Goal: Information Seeking & Learning: Learn about a topic

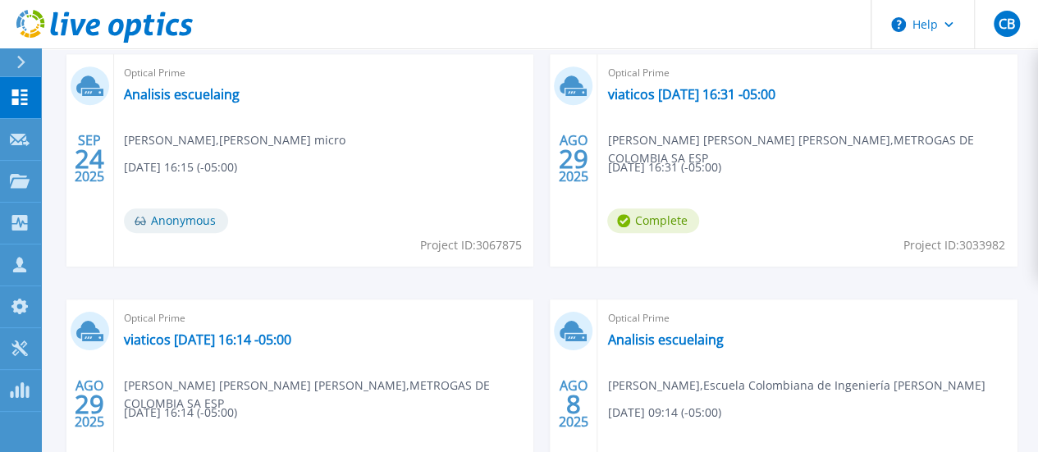
scroll to position [656, 0]
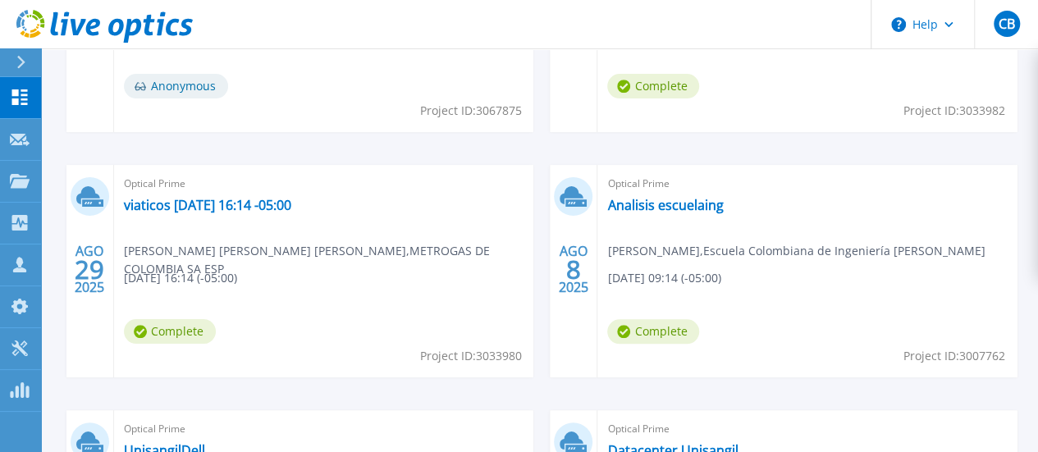
click at [205, 442] on link "UnisangilDell" at bounding box center [164, 450] width 81 height 16
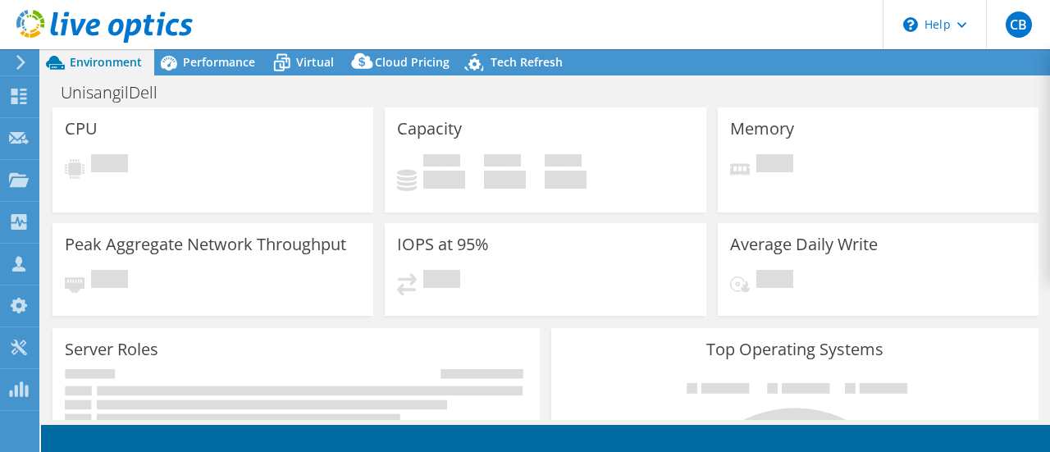
select select "USD"
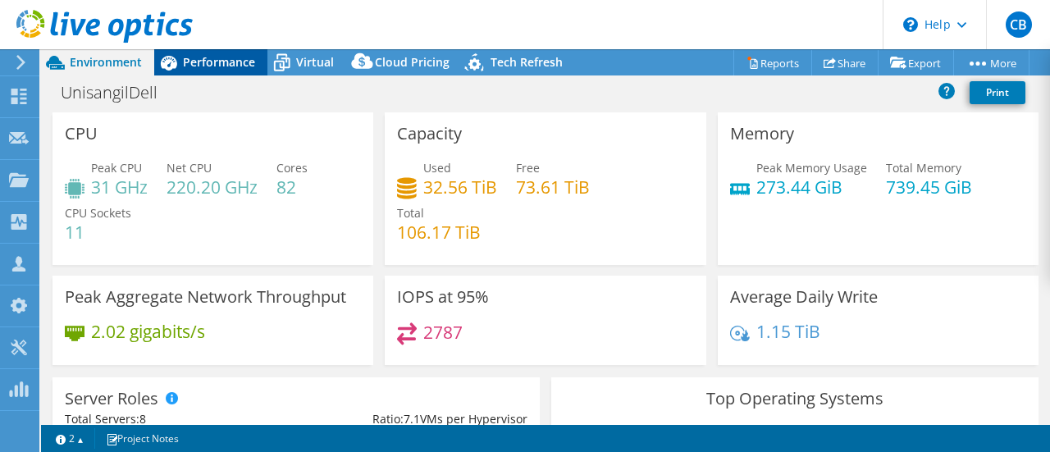
click at [210, 60] on span "Performance" at bounding box center [219, 62] width 72 height 16
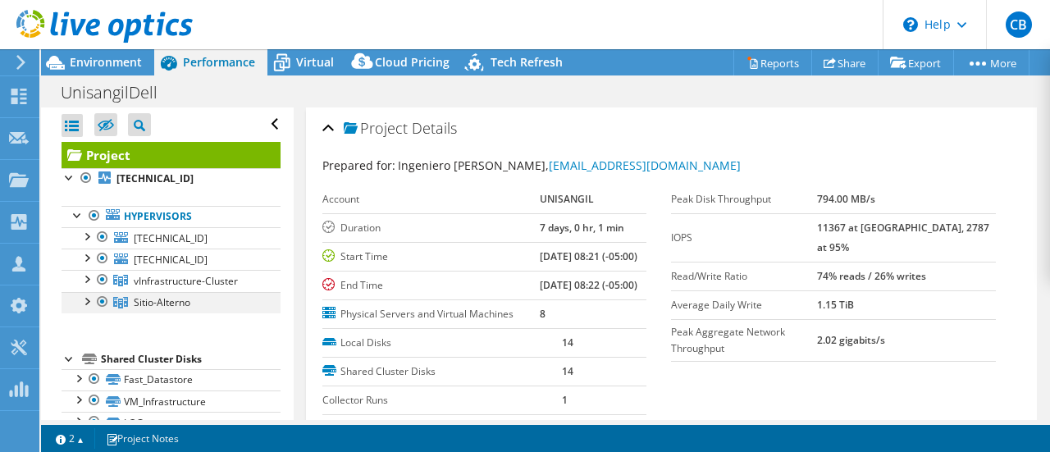
click at [87, 295] on div at bounding box center [86, 300] width 16 height 16
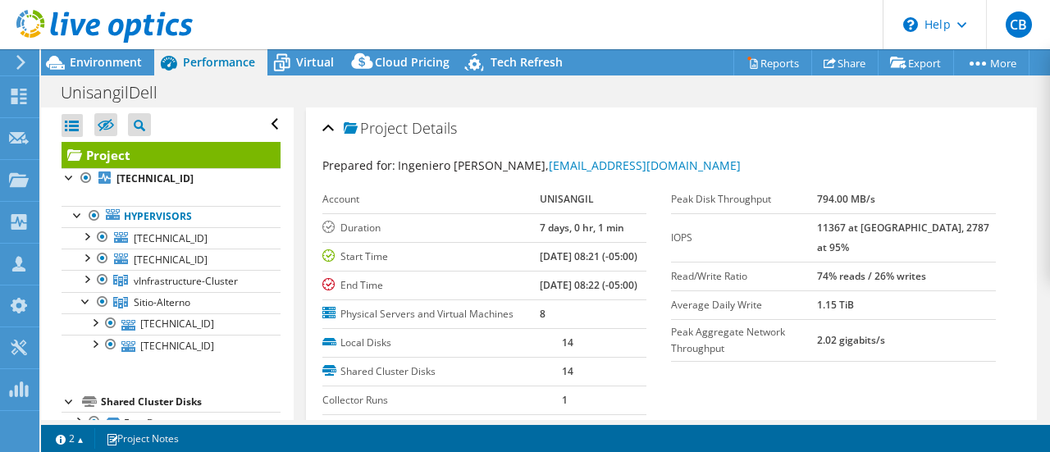
scroll to position [82, 0]
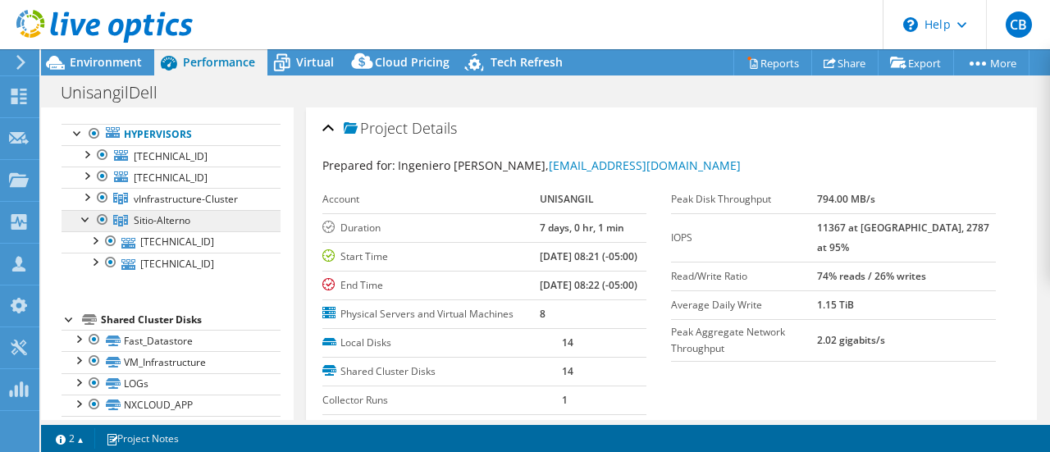
click at [167, 214] on span "Sitio-Alterno" at bounding box center [162, 220] width 57 height 14
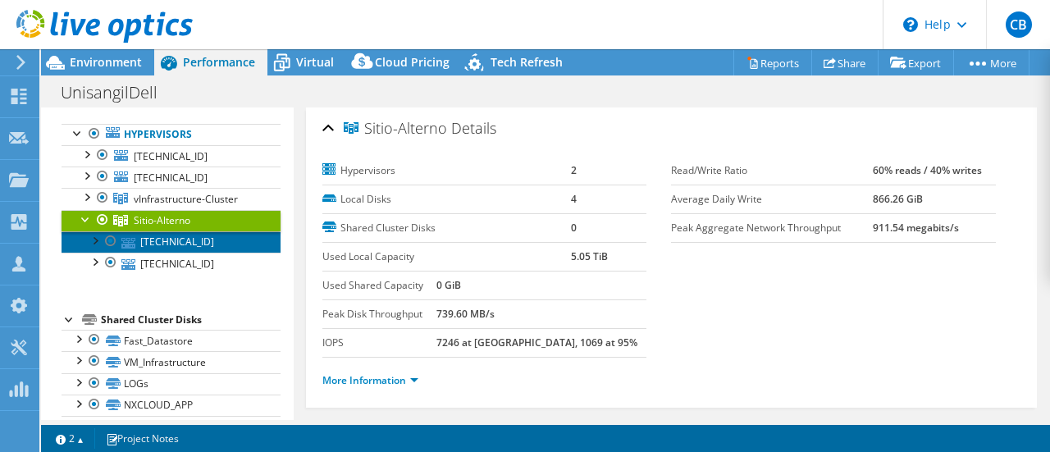
click at [174, 242] on link "[TECHNICAL_ID]" at bounding box center [171, 241] width 219 height 21
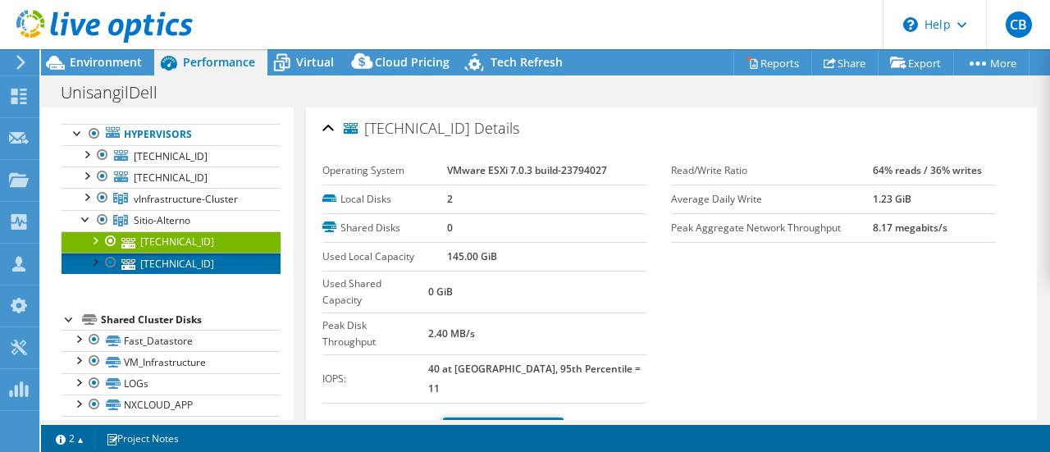
click at [169, 266] on link "[TECHNICAL_ID]" at bounding box center [171, 263] width 219 height 21
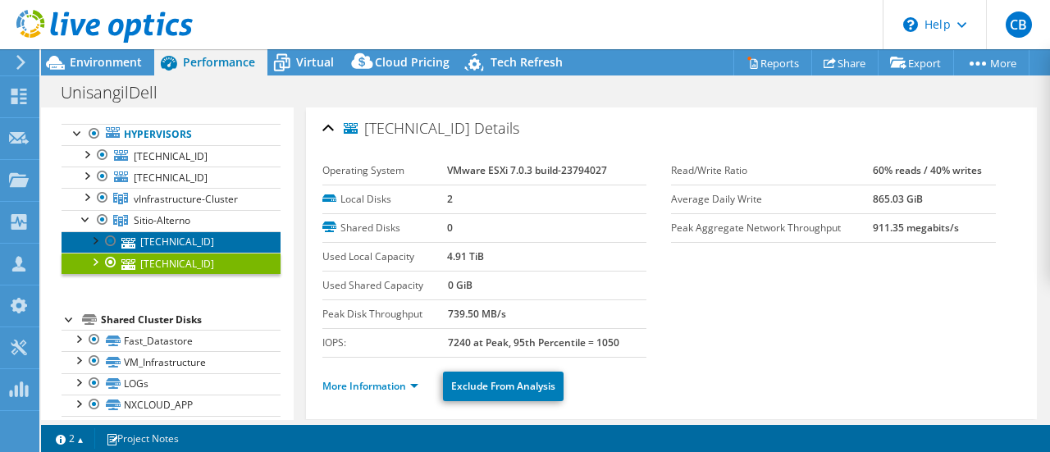
click at [169, 234] on link "[TECHNICAL_ID]" at bounding box center [171, 241] width 219 height 21
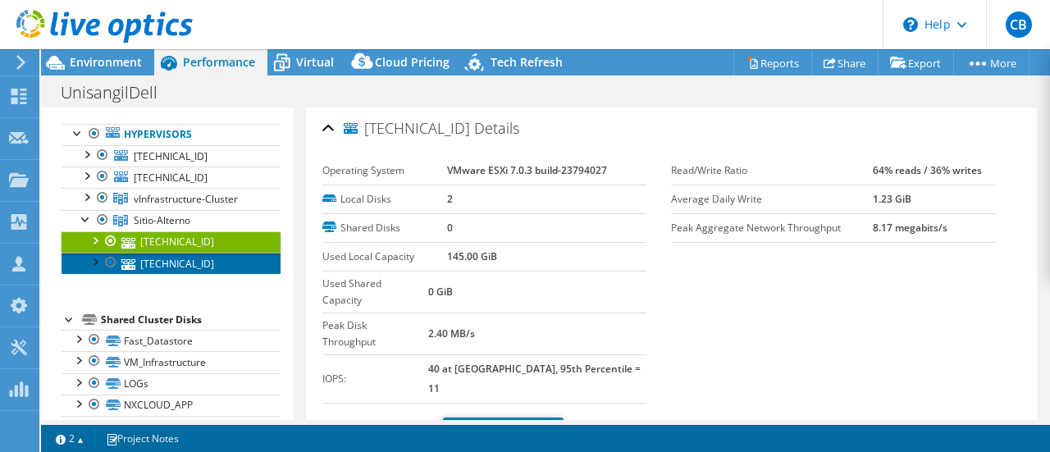
click at [171, 260] on link "[TECHNICAL_ID]" at bounding box center [171, 263] width 219 height 21
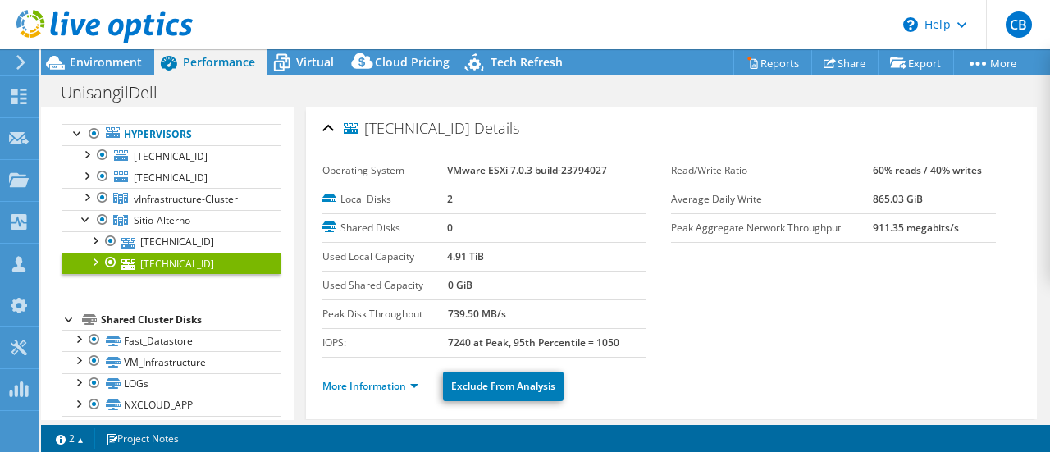
scroll to position [164, 0]
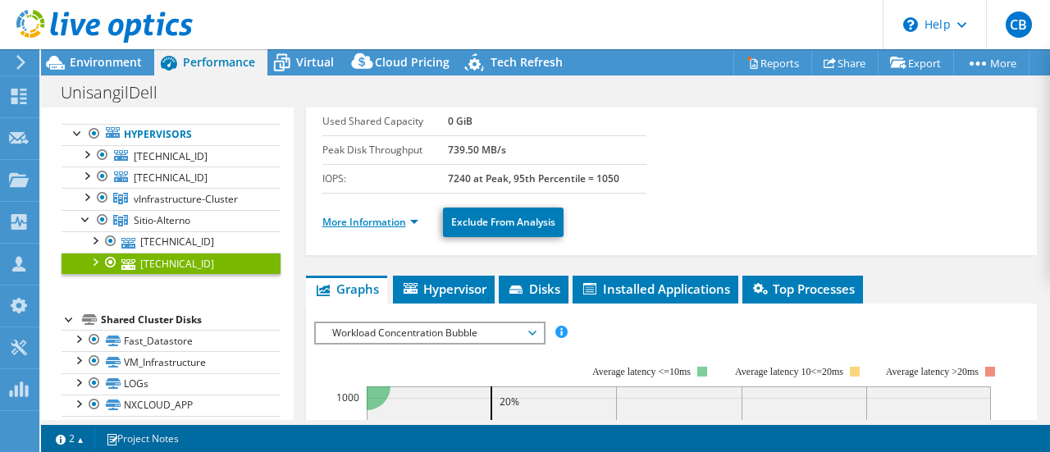
click at [392, 217] on link "More Information" at bounding box center [370, 222] width 96 height 14
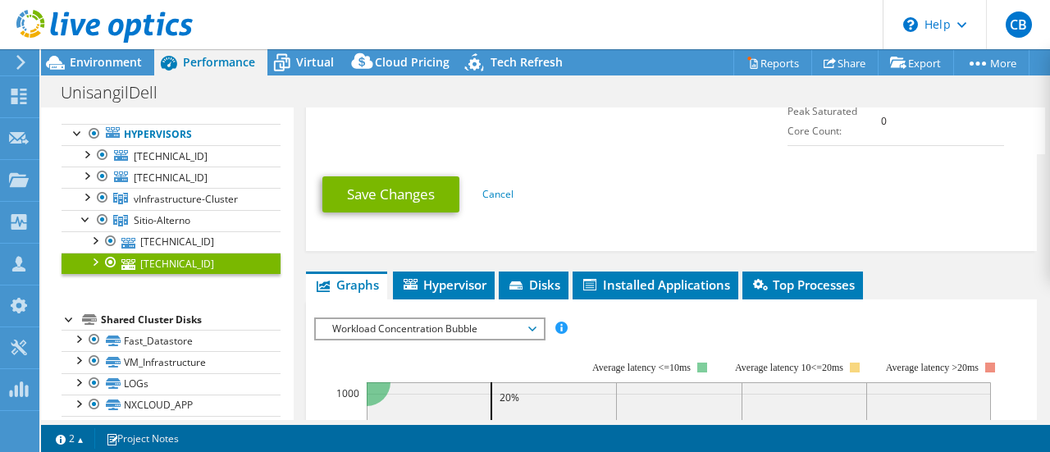
scroll to position [1067, 0]
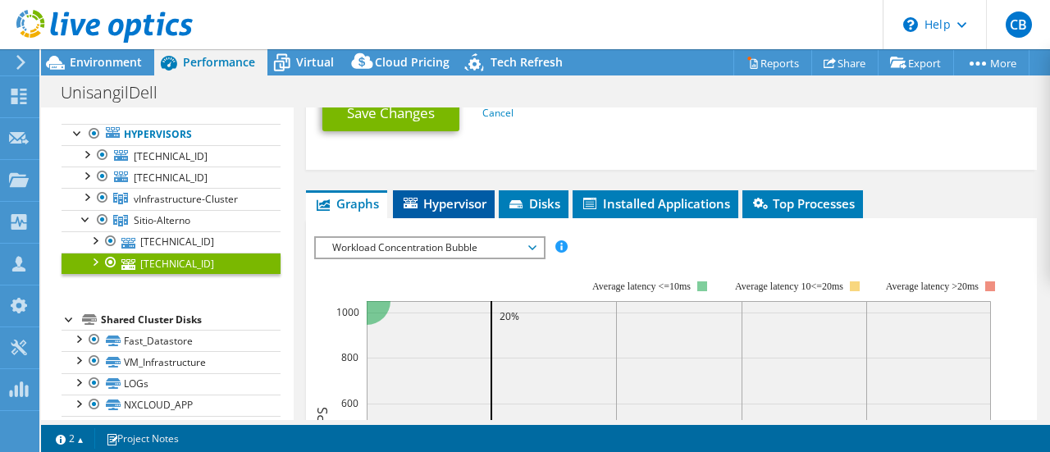
click at [461, 195] on span "Hypervisor" at bounding box center [443, 203] width 85 height 16
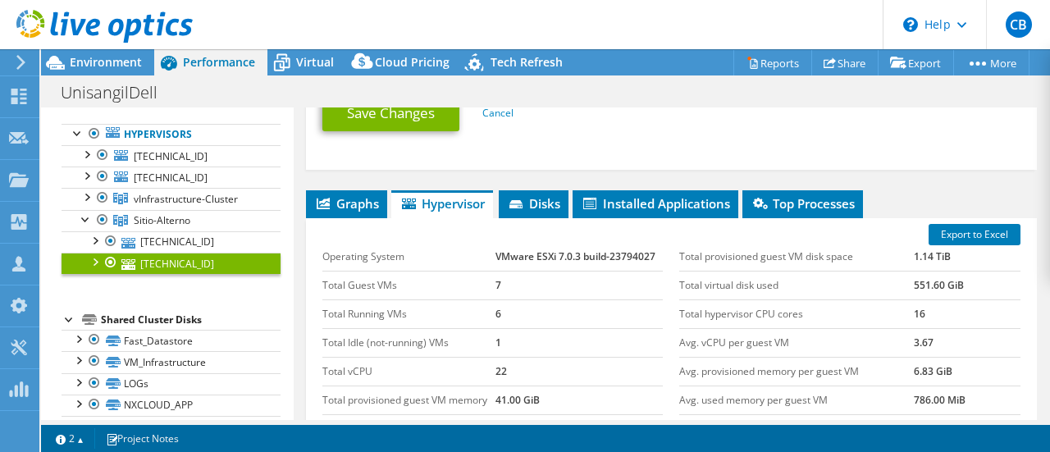
scroll to position [1149, 0]
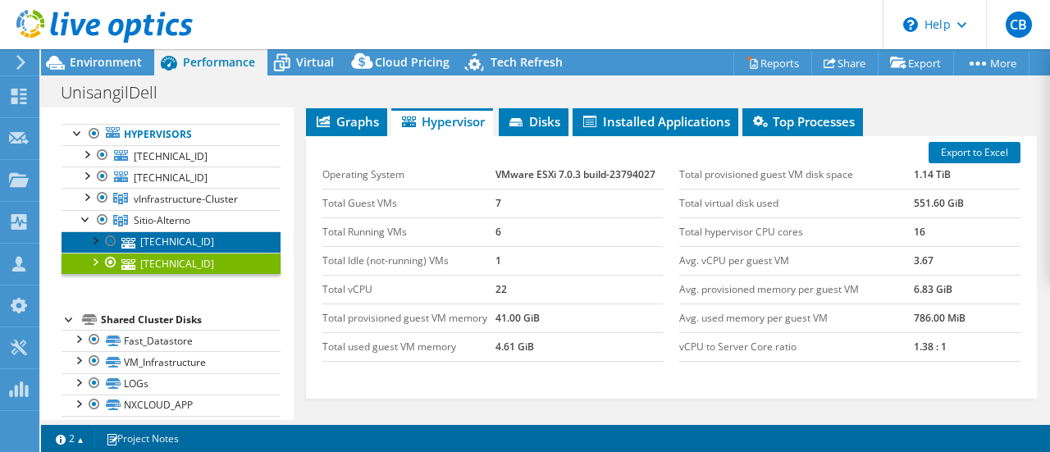
click at [192, 242] on link "[TECHNICAL_ID]" at bounding box center [171, 241] width 219 height 21
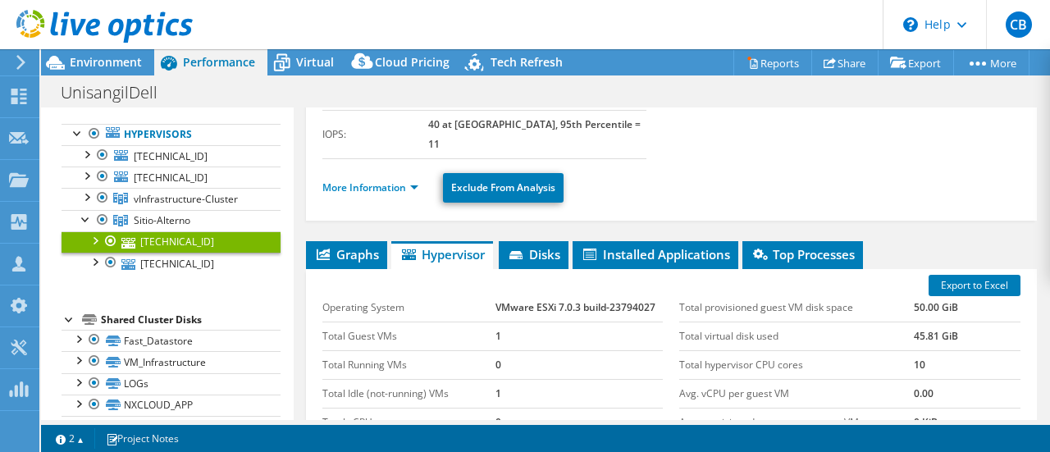
scroll to position [161, 0]
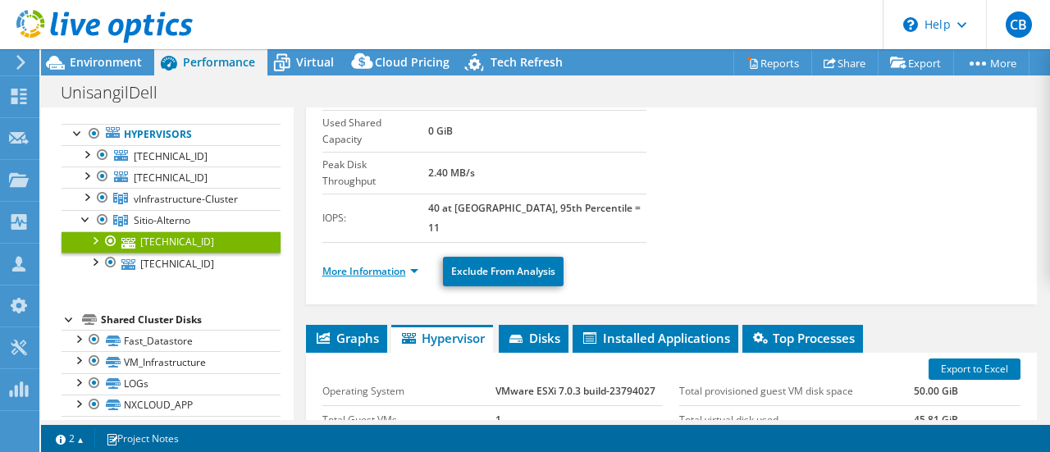
click at [382, 264] on link "More Information" at bounding box center [370, 271] width 96 height 14
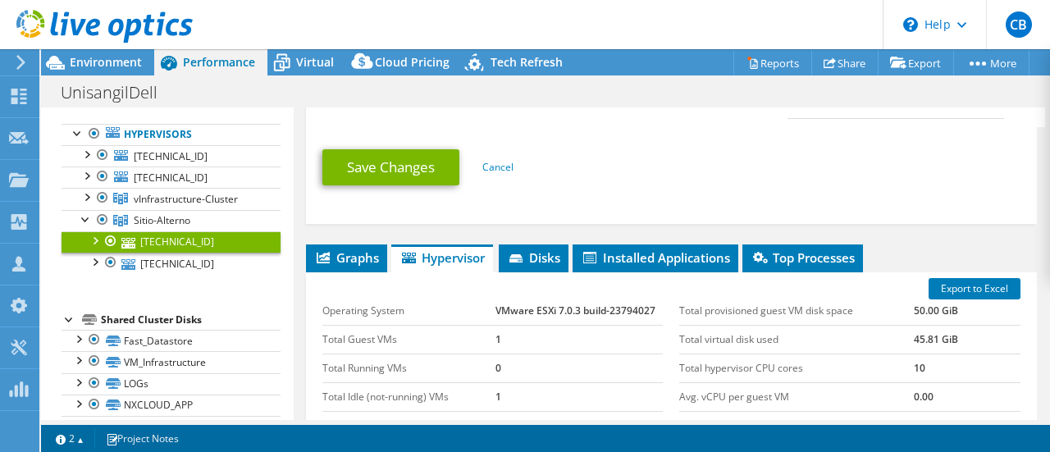
scroll to position [1146, 0]
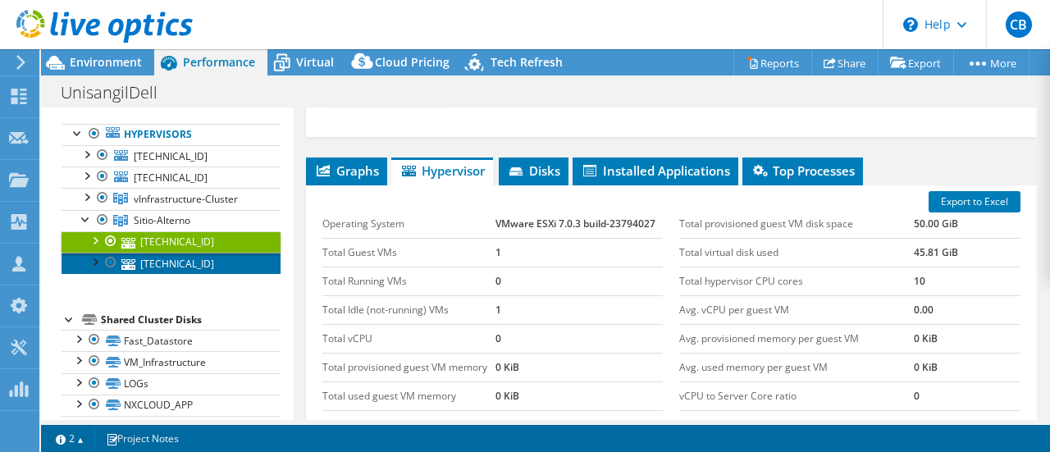
click at [167, 260] on link "[TECHNICAL_ID]" at bounding box center [171, 263] width 219 height 21
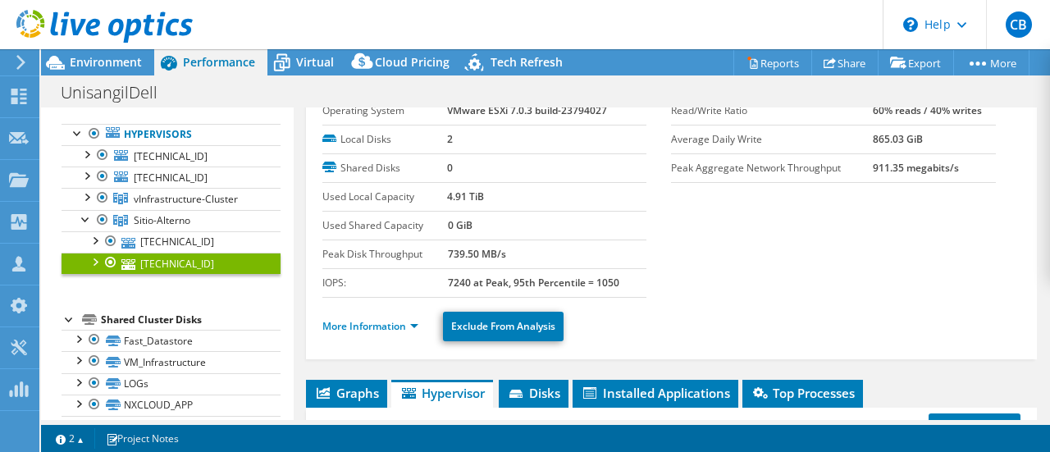
scroll to position [0, 0]
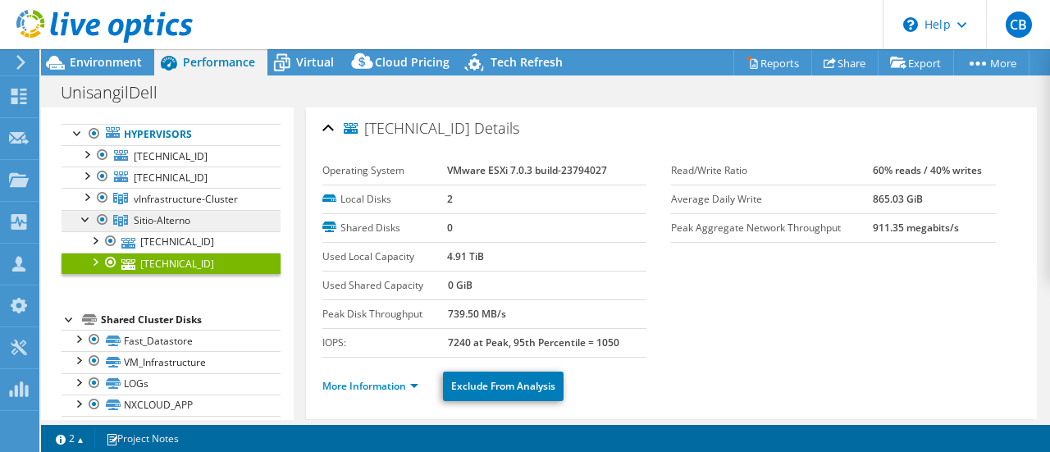
click at [160, 219] on span "Sitio-Alterno" at bounding box center [162, 220] width 57 height 14
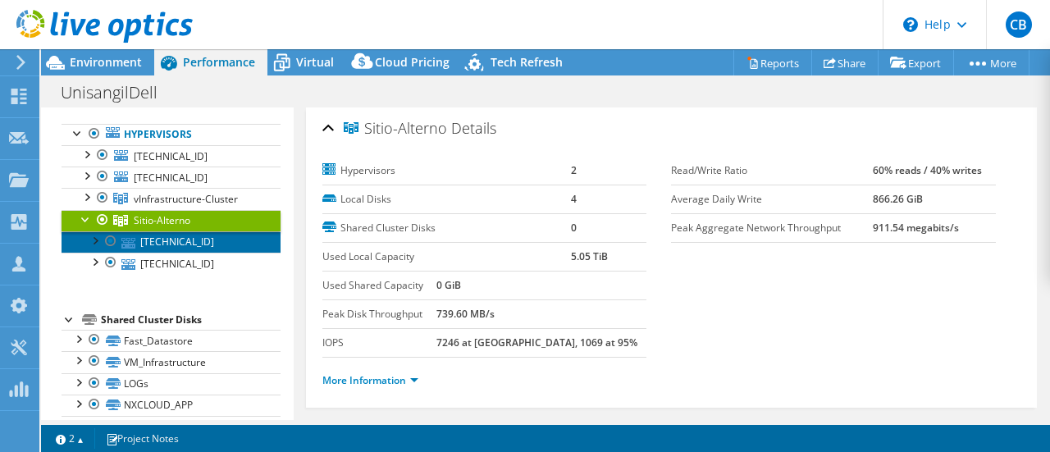
click at [204, 238] on link "[TECHNICAL_ID]" at bounding box center [171, 241] width 219 height 21
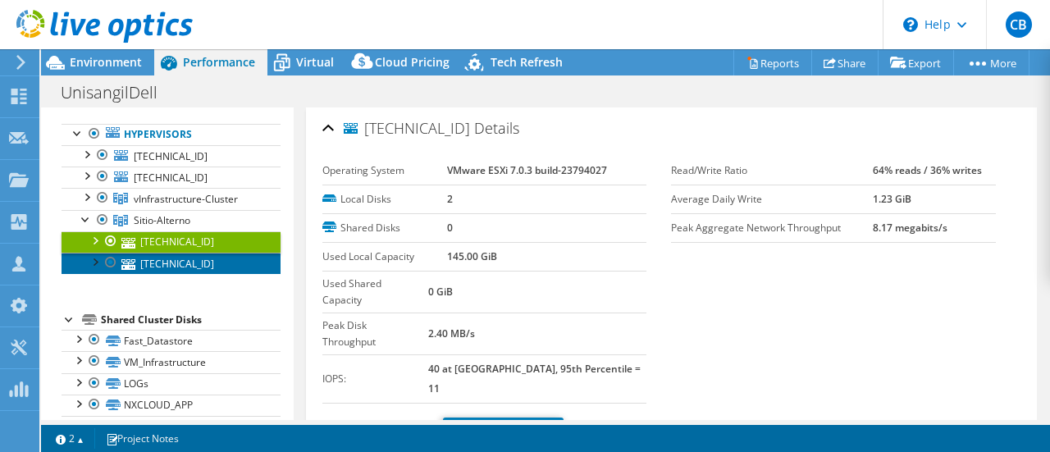
click at [171, 257] on link "[TECHNICAL_ID]" at bounding box center [171, 263] width 219 height 21
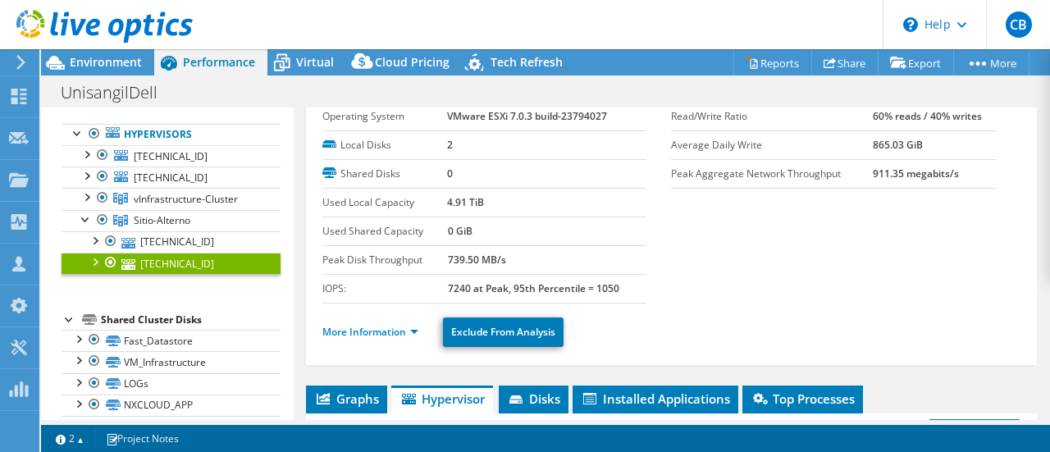
scroll to position [82, 0]
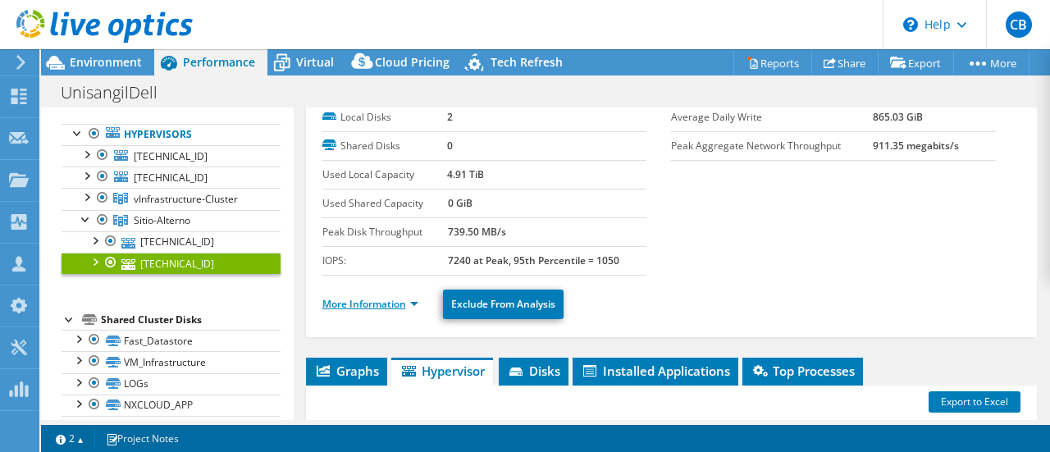
click at [385, 300] on link "More Information" at bounding box center [370, 304] width 96 height 14
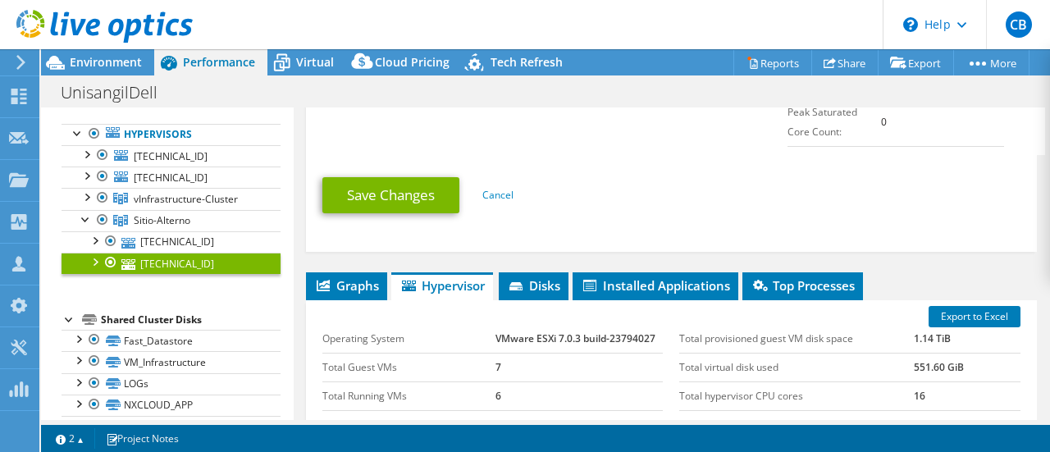
scroll to position [1149, 0]
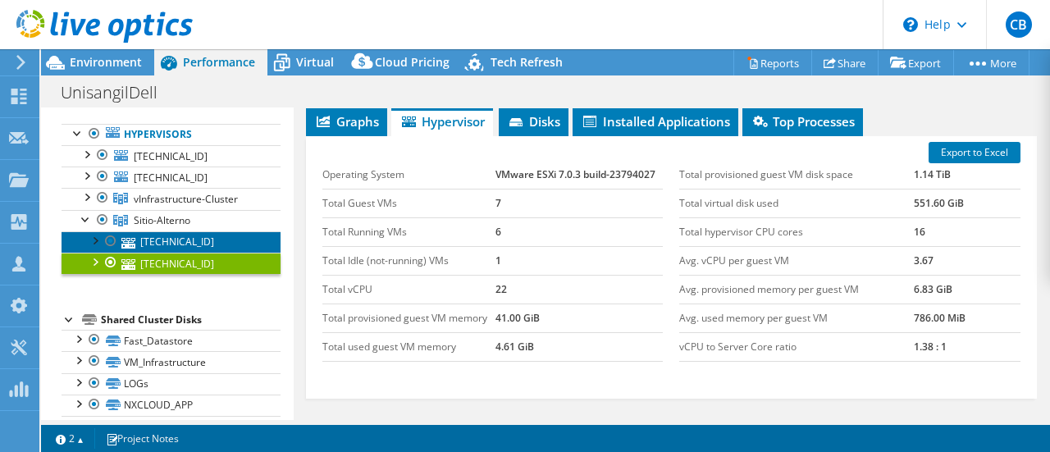
click at [187, 240] on link "[TECHNICAL_ID]" at bounding box center [171, 241] width 219 height 21
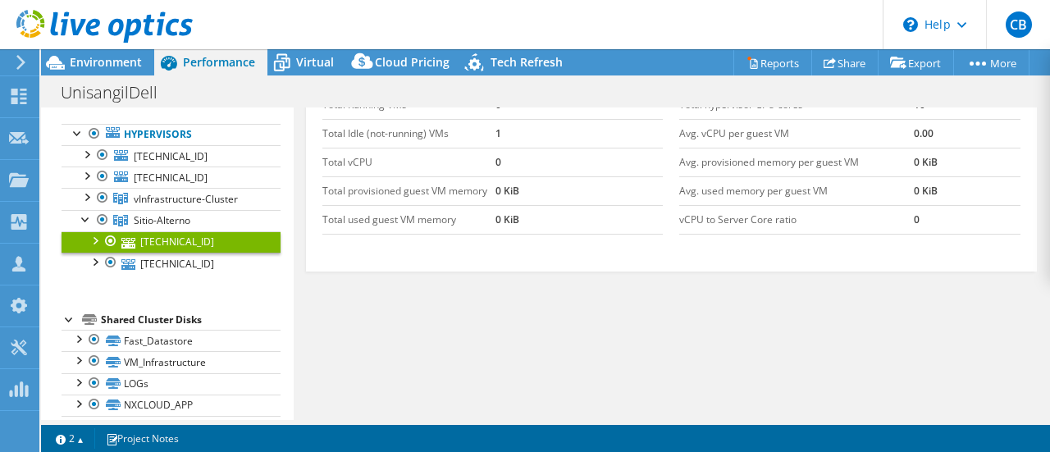
scroll to position [410, 0]
